Goal: Find specific page/section

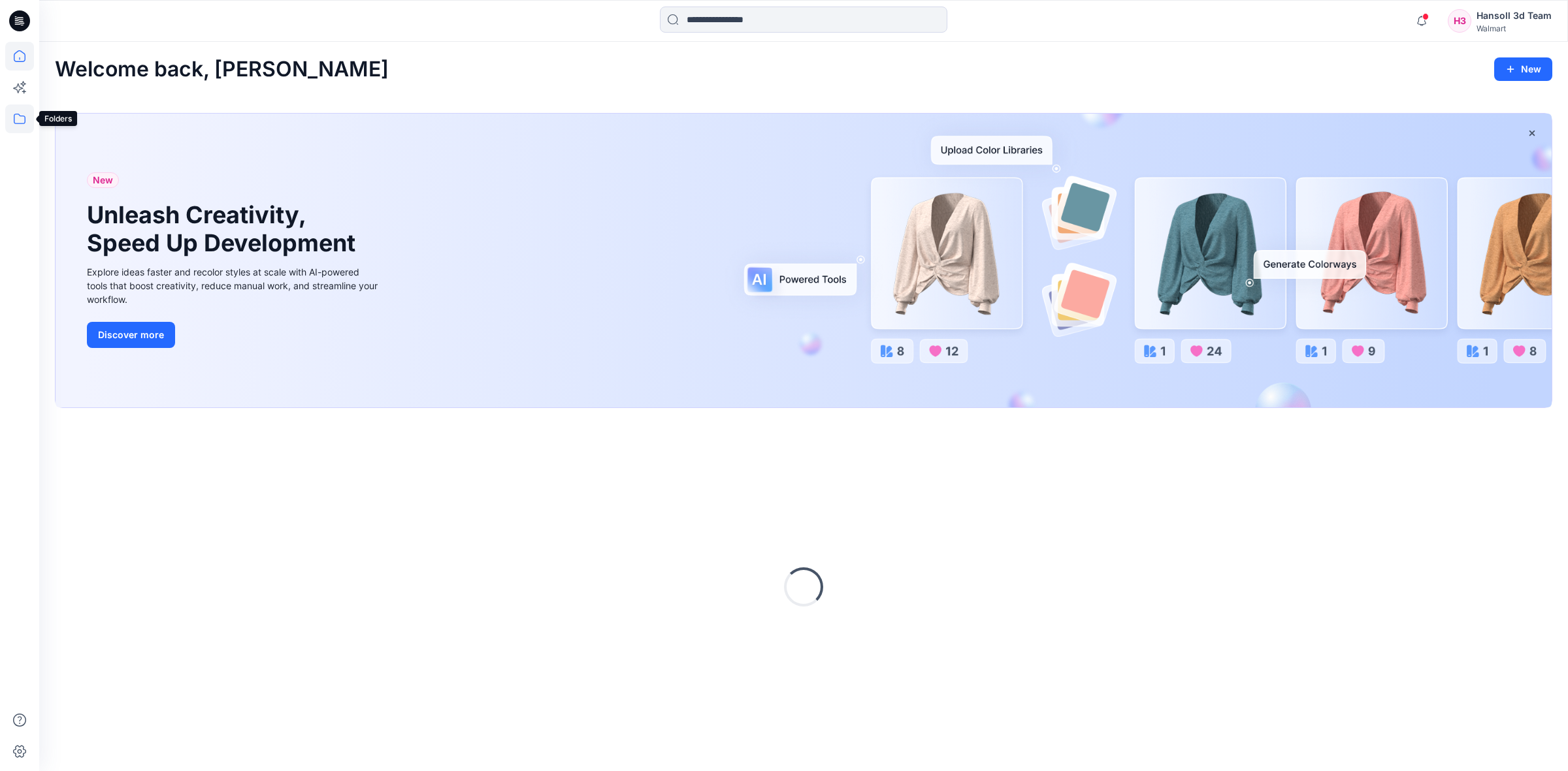
click at [21, 117] on icon at bounding box center [19, 119] width 28 height 28
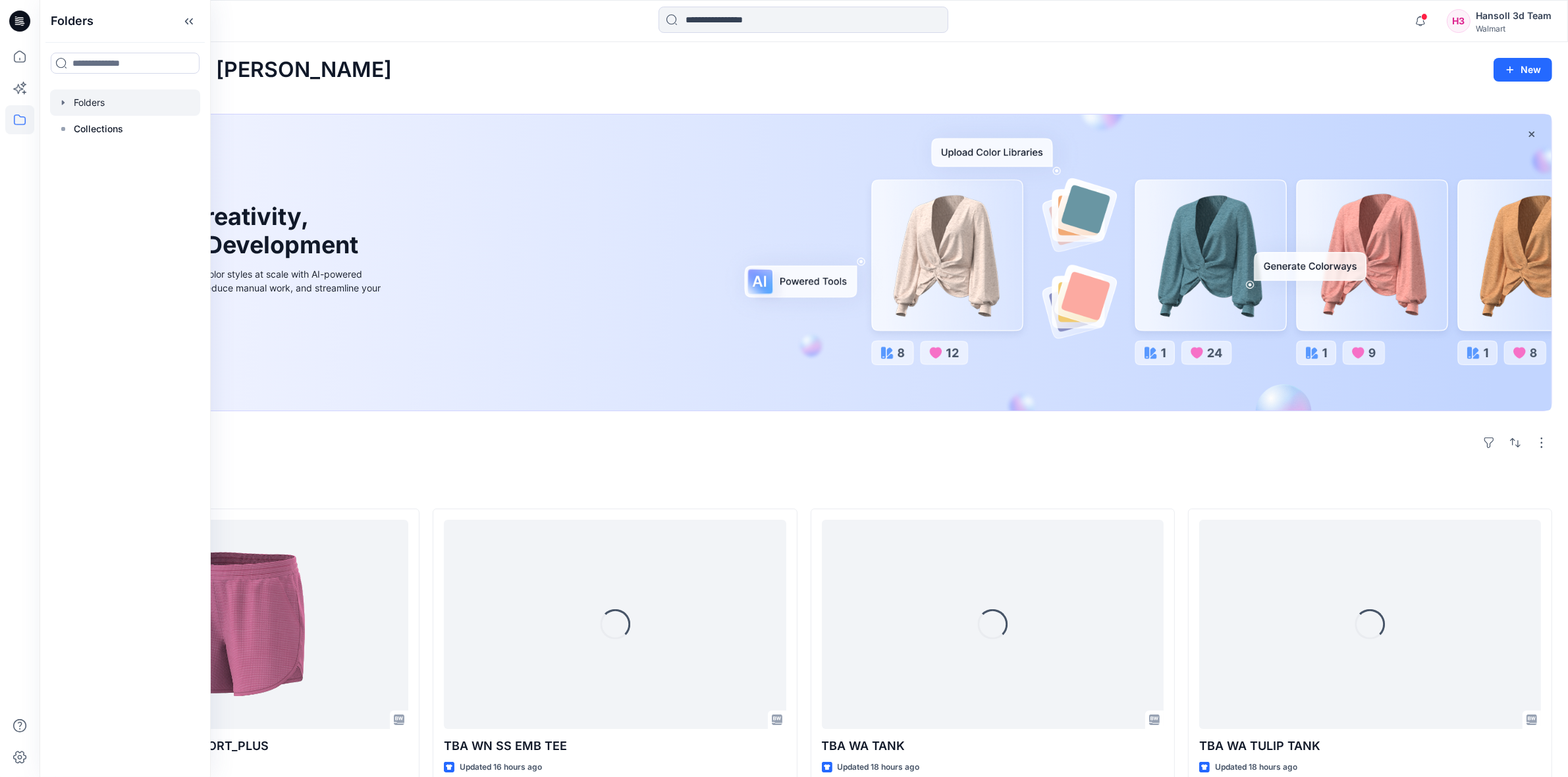
click at [99, 97] on div at bounding box center [125, 103] width 150 height 26
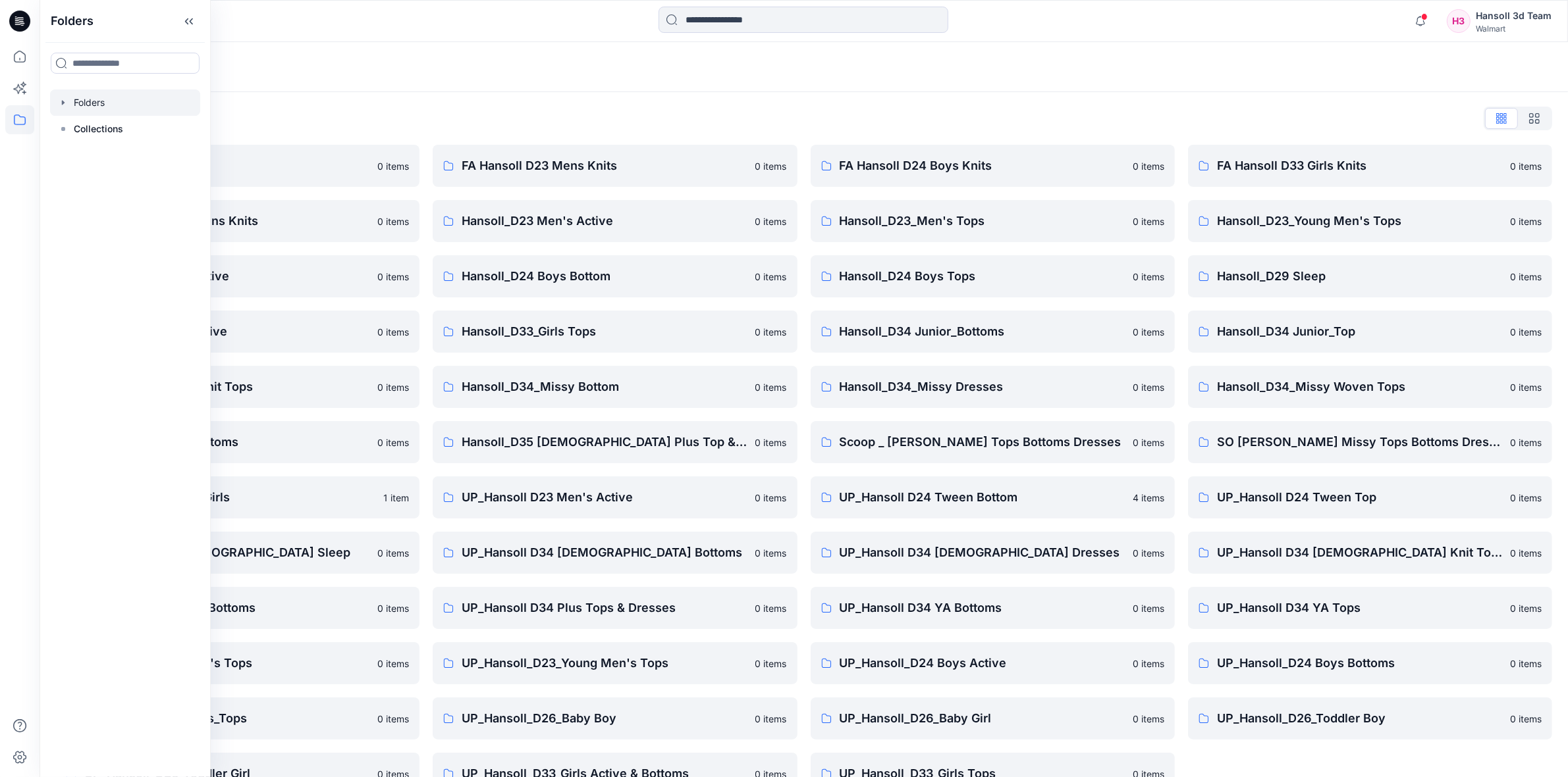
click at [397, 33] on div at bounding box center [231, 21] width 382 height 29
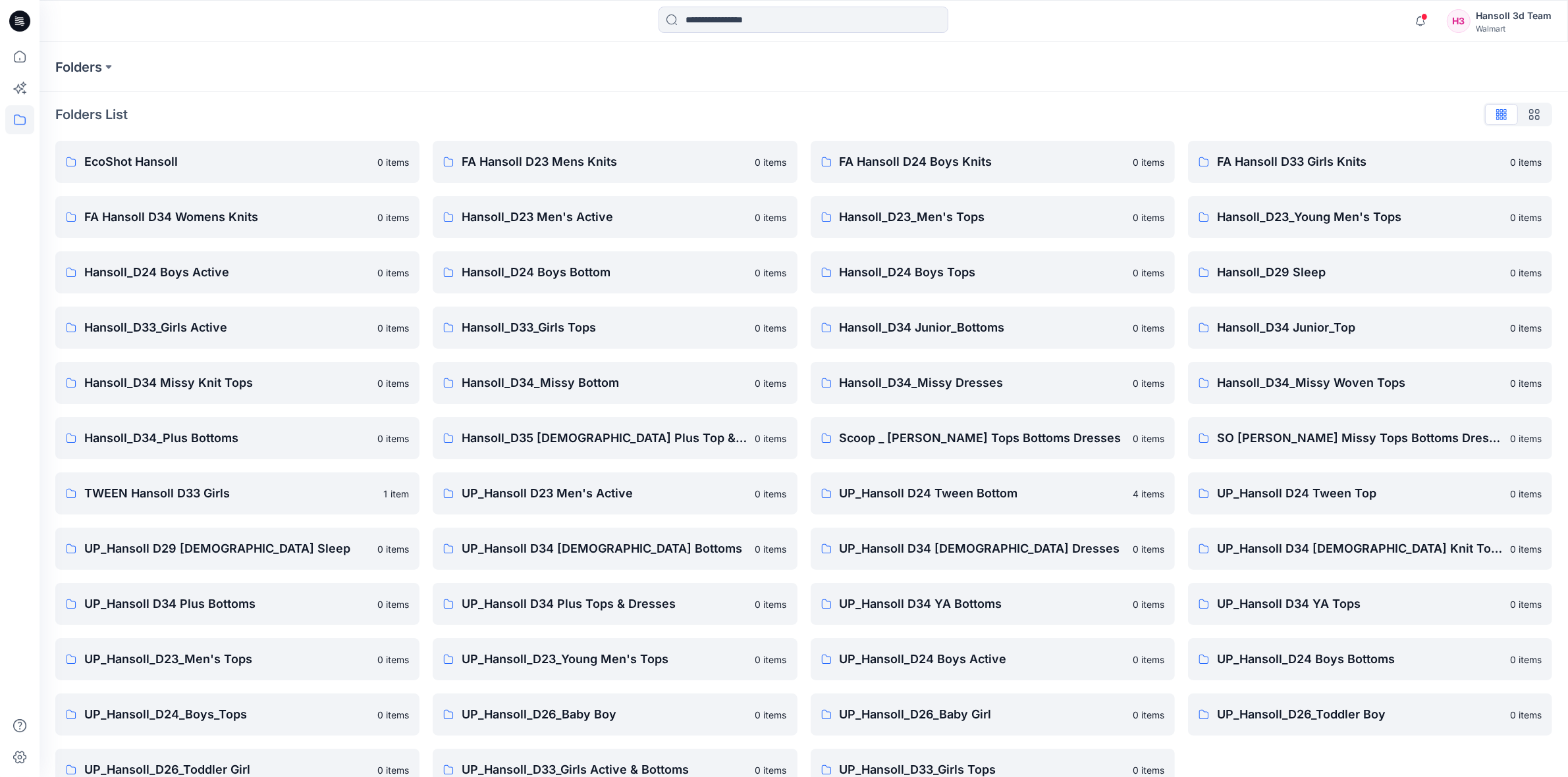
scroll to position [33, 0]
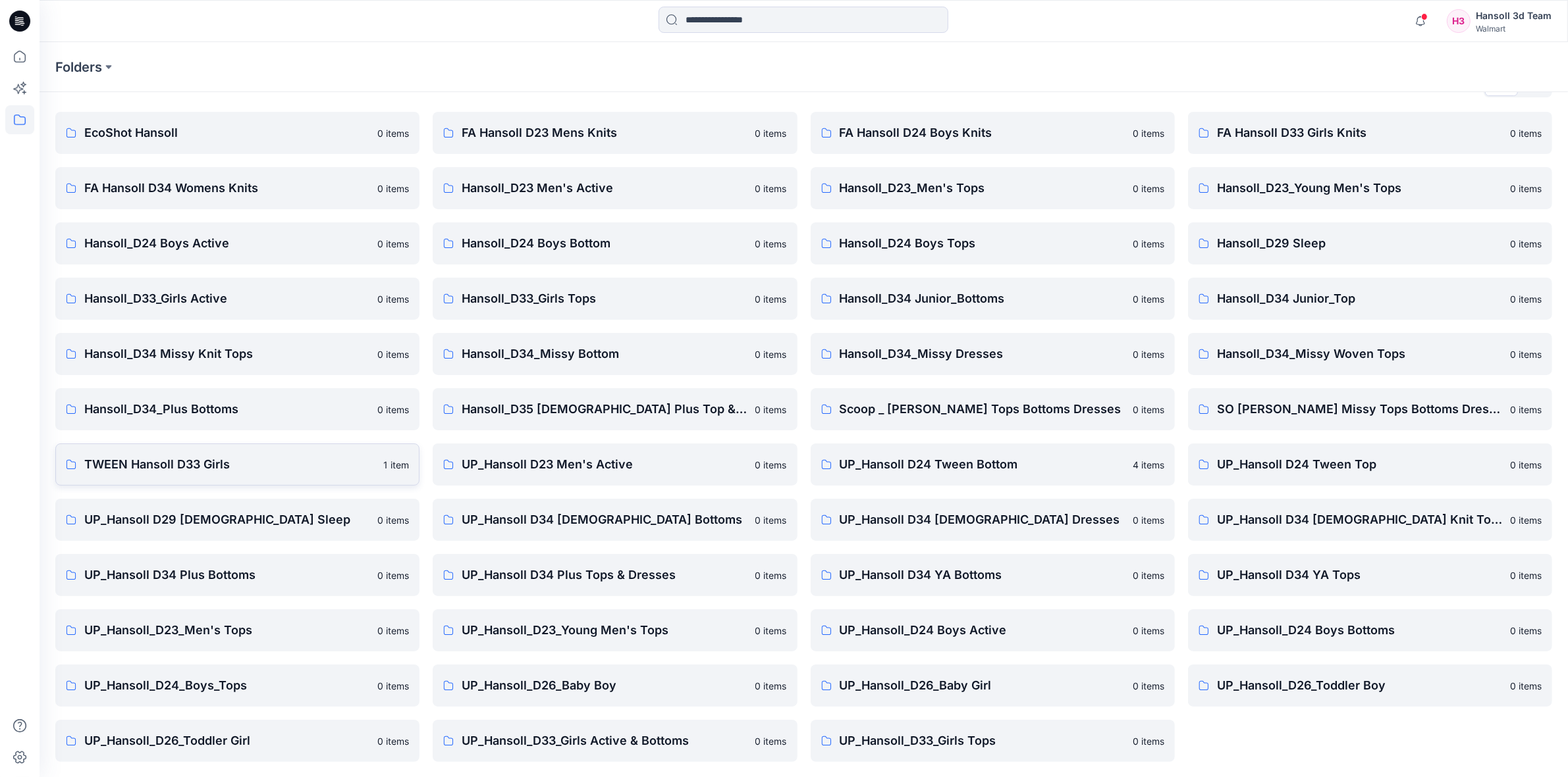
click at [246, 473] on p "TWEEN Hansoll D33 Girls" at bounding box center [230, 464] width 291 height 18
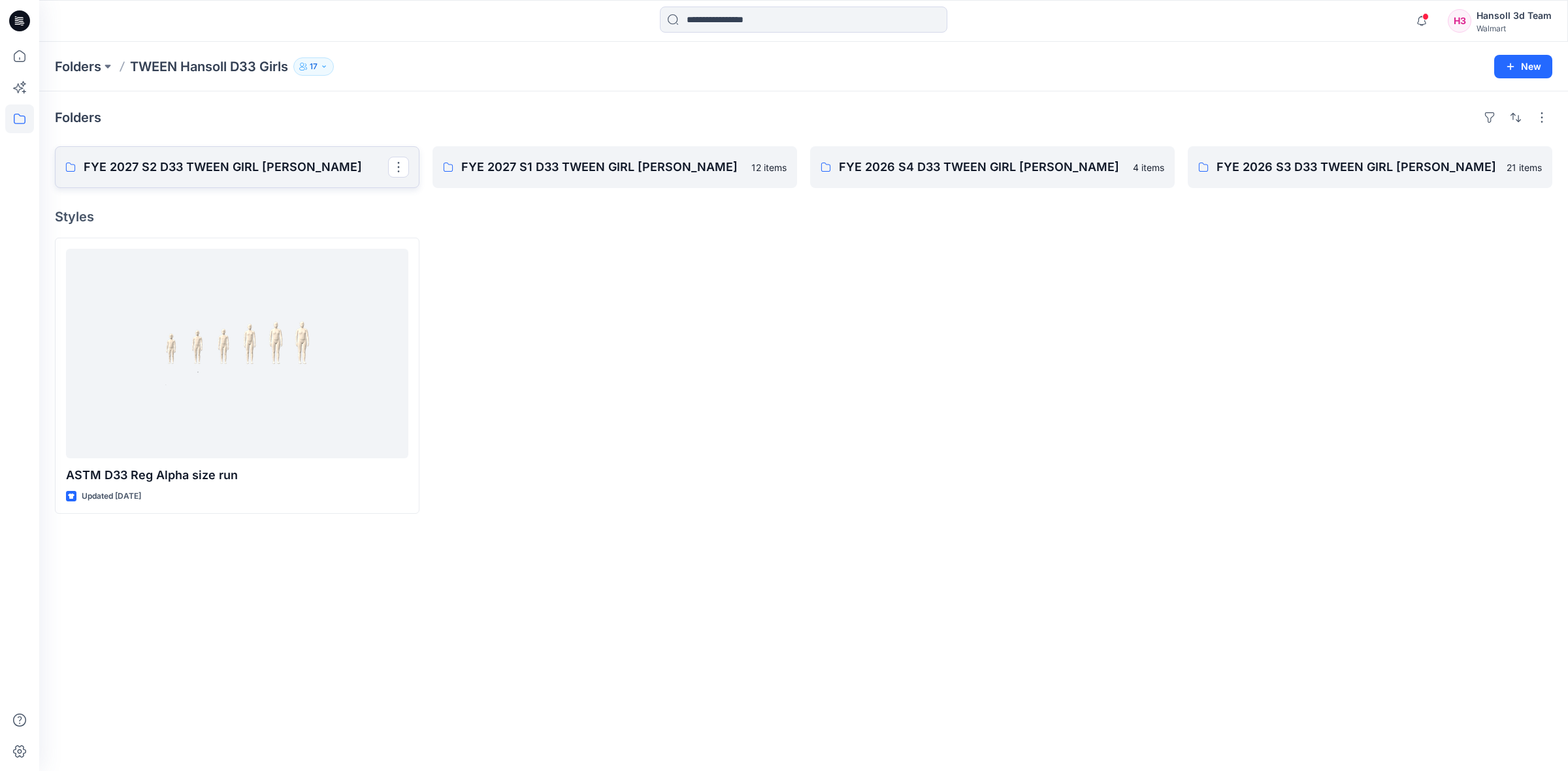
click at [226, 167] on p "FYE 2027 S2 D33 TWEEN GIRL [PERSON_NAME]" at bounding box center [236, 167] width 304 height 18
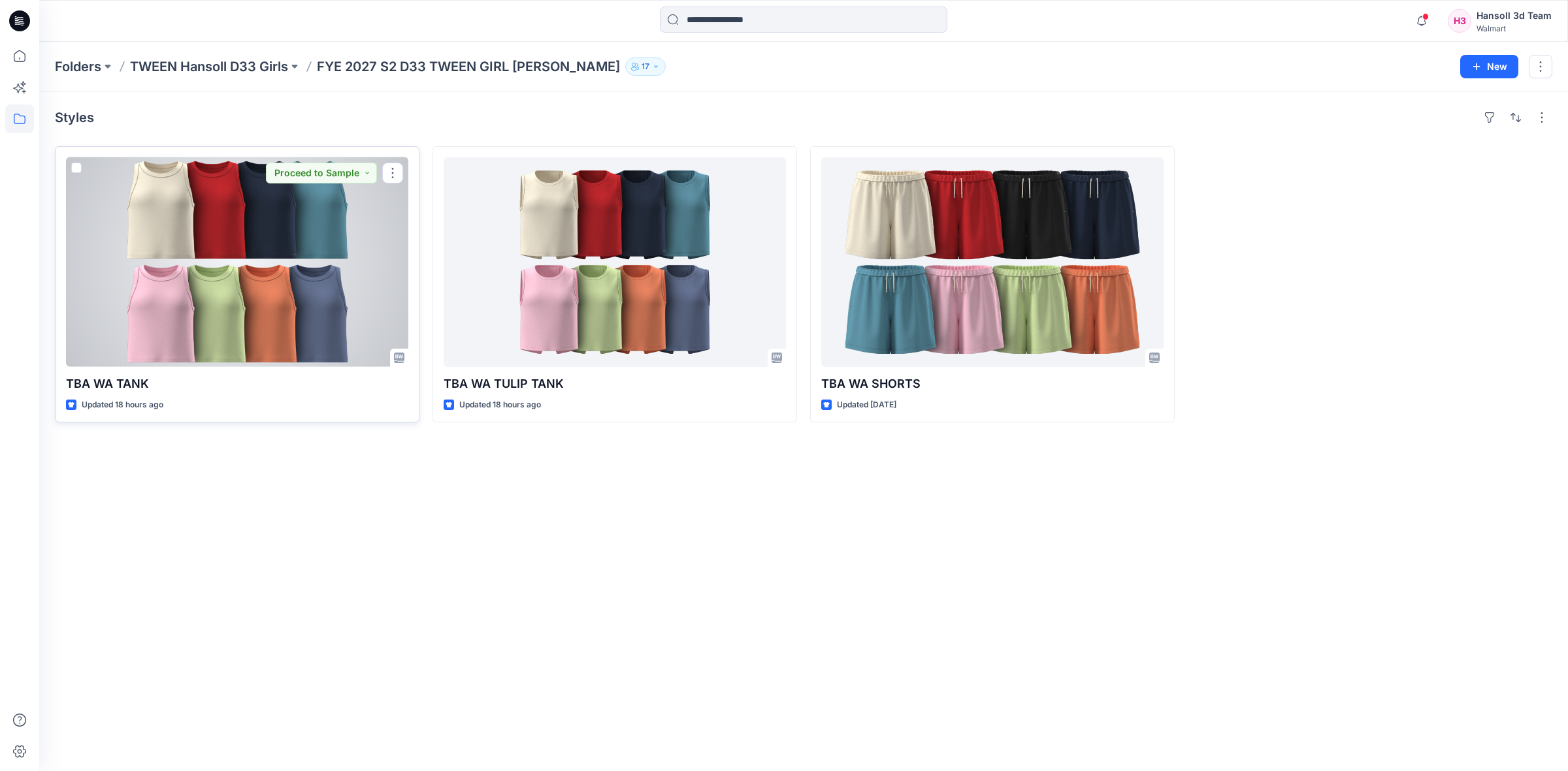
click at [293, 284] on div at bounding box center [237, 262] width 342 height 210
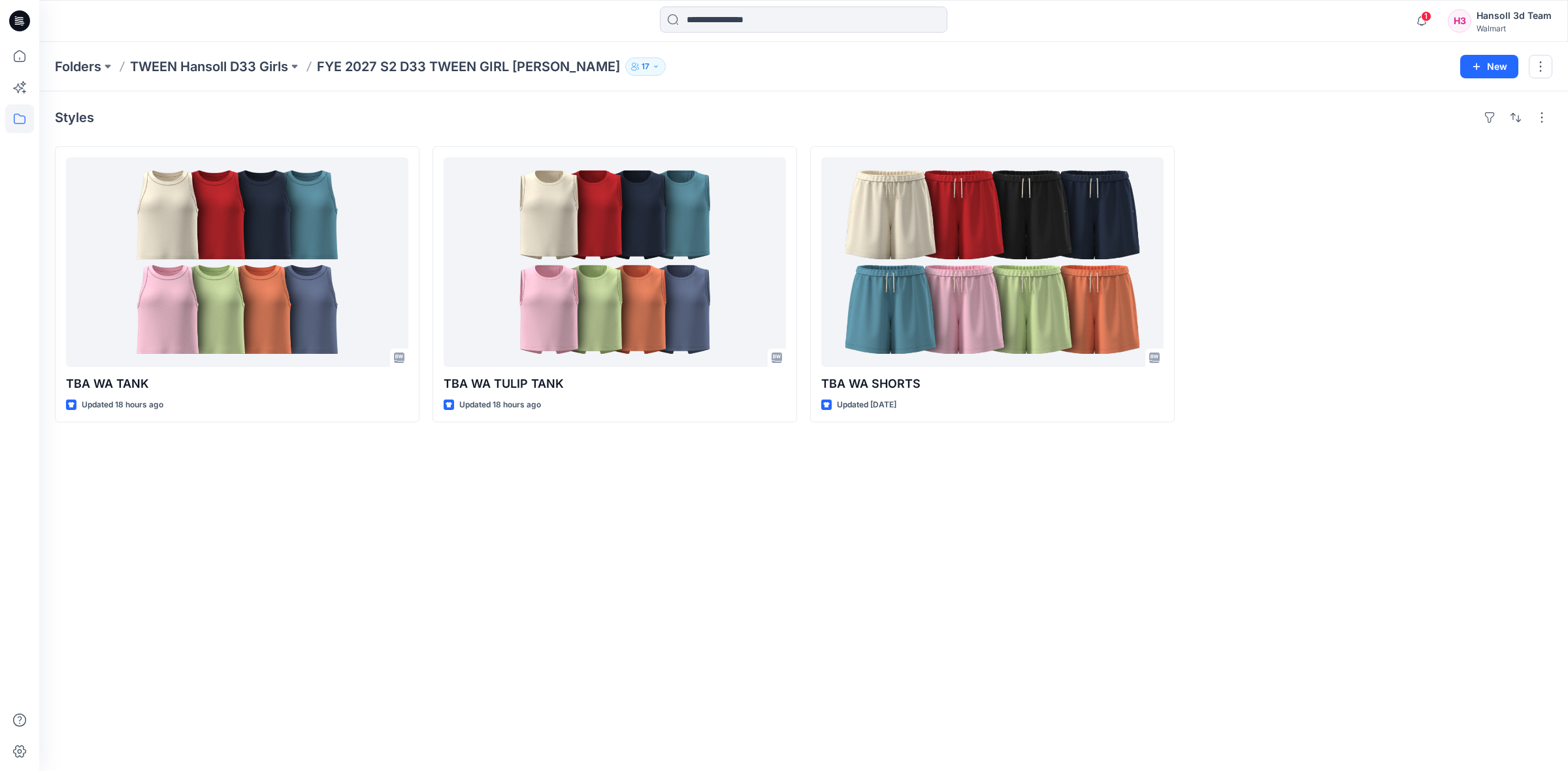
click at [1277, 477] on div "Styles TBA [GEOGRAPHIC_DATA] TANK Updated 18 hours ago TBA [GEOGRAPHIC_DATA] TU…" at bounding box center [803, 432] width 1529 height 680
